Goal: Information Seeking & Learning: Learn about a topic

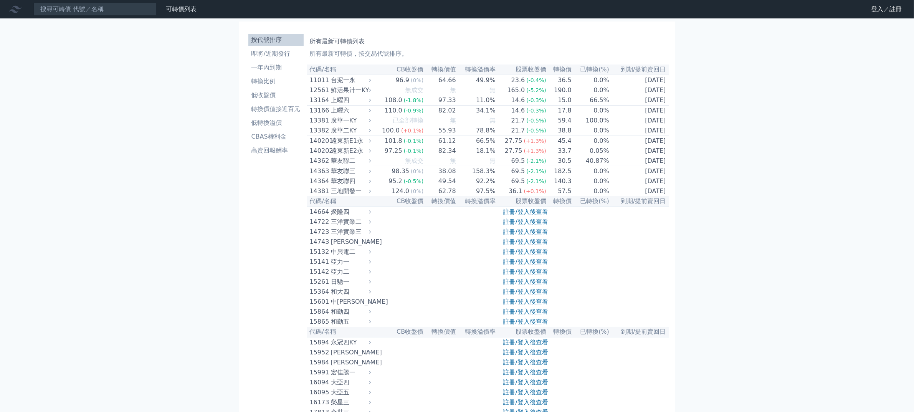
click at [541, 255] on link "註冊/登入後查看" at bounding box center [525, 251] width 45 height 7
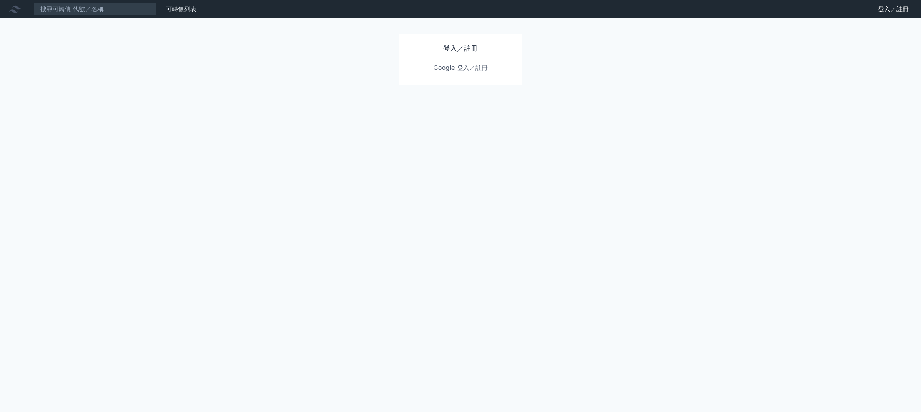
click at [460, 76] on link "Google 登入／註冊" at bounding box center [461, 68] width 80 height 16
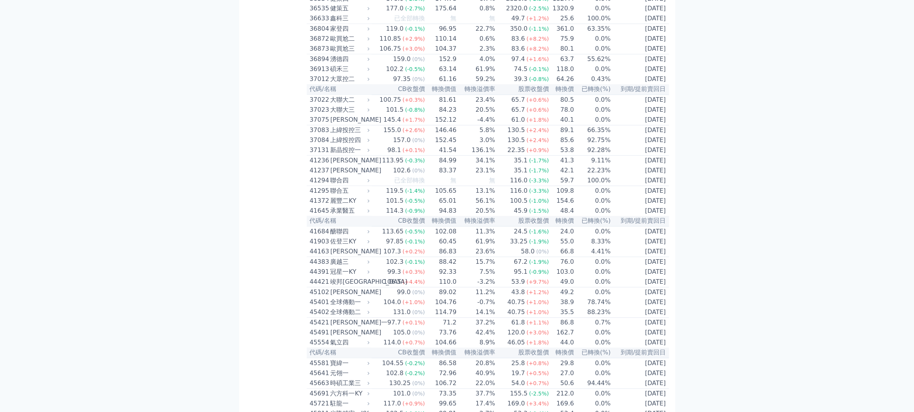
scroll to position [1775, 0]
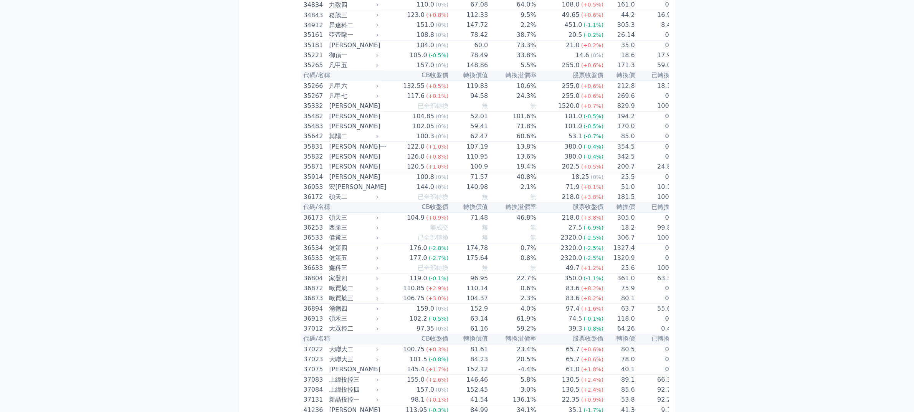
scroll to position [1919, 0]
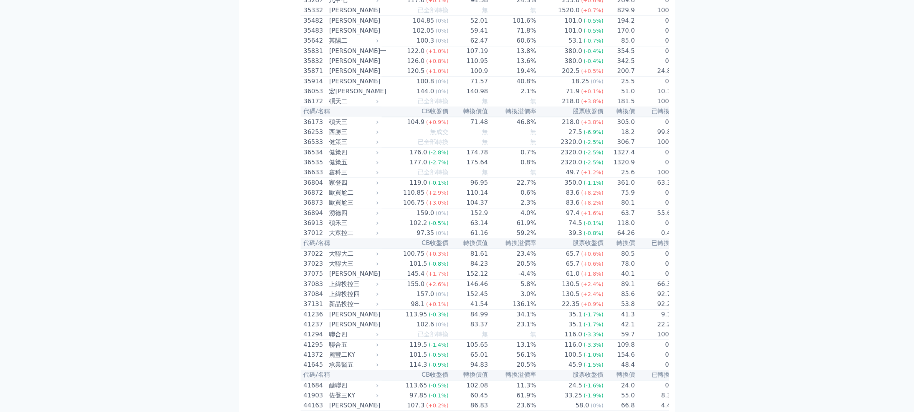
drag, startPoint x: 573, startPoint y: 219, endPoint x: 703, endPoint y: 306, distance: 157.1
drag, startPoint x: 693, startPoint y: 313, endPoint x: 542, endPoint y: 214, distance: 180.5
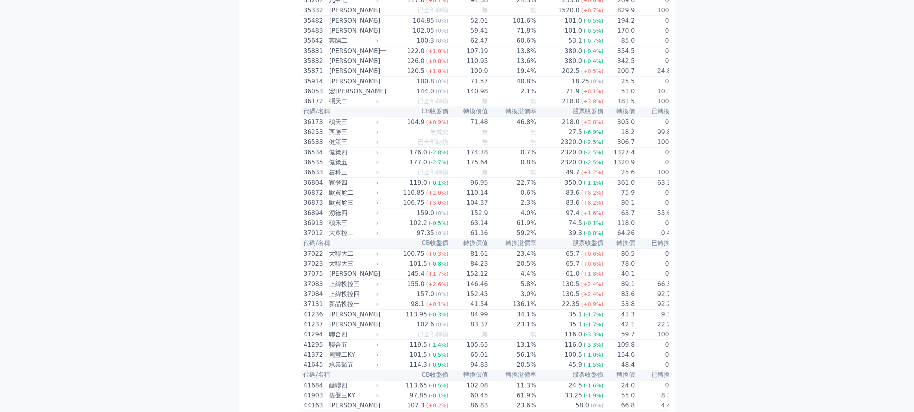
drag, startPoint x: 518, startPoint y: 348, endPoint x: 333, endPoint y: 215, distance: 228.2
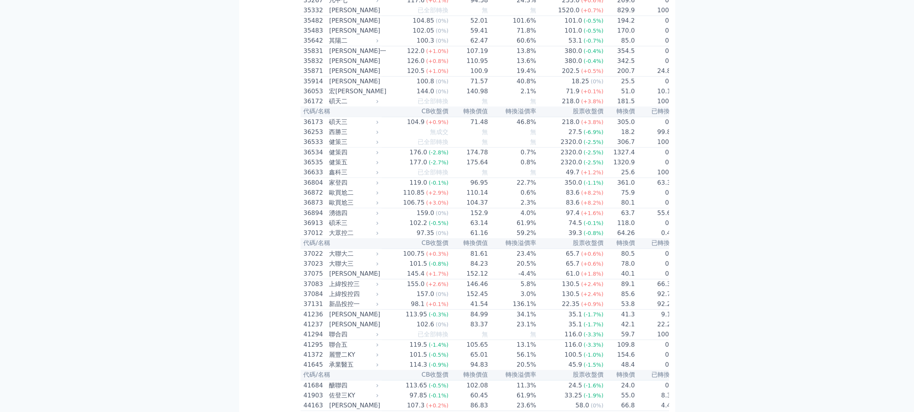
drag, startPoint x: 351, startPoint y: 213, endPoint x: 687, endPoint y: 366, distance: 368.7
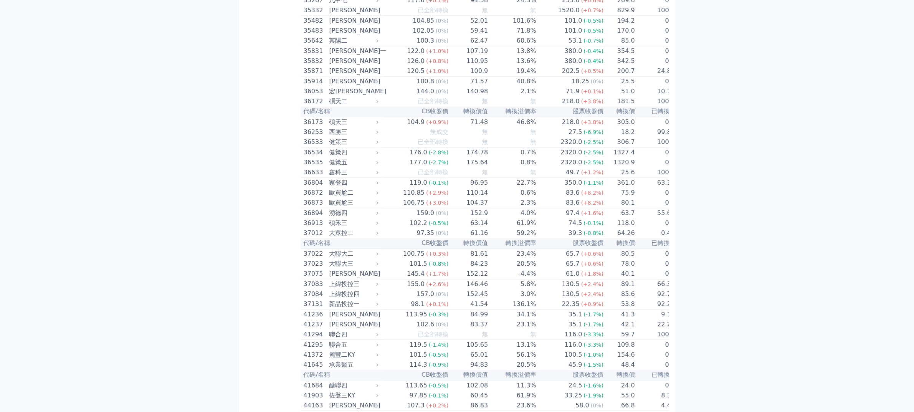
drag, startPoint x: 683, startPoint y: 360, endPoint x: 487, endPoint y: 213, distance: 244.5
